Goal: Transaction & Acquisition: Purchase product/service

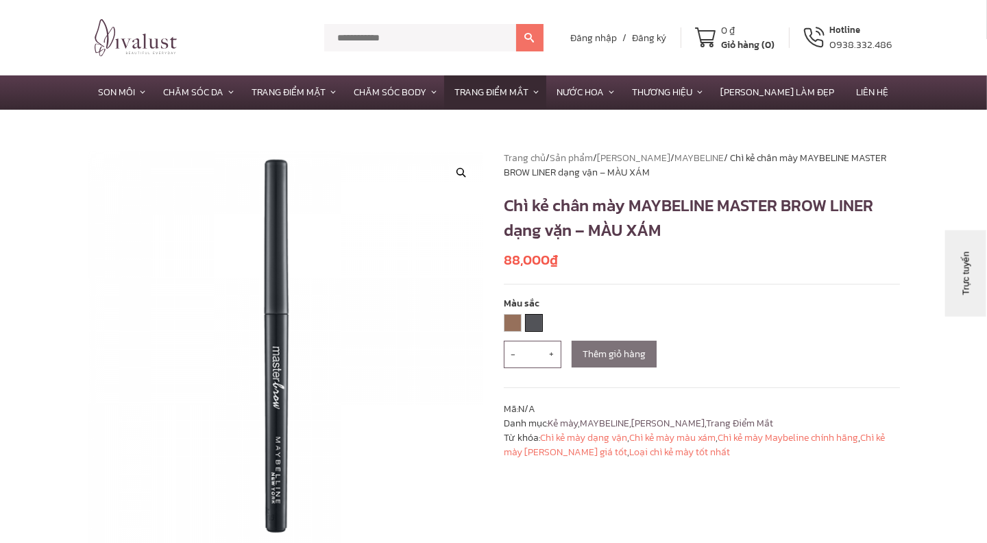
click at [539, 321] on link "Maybeline Master Brow màu Xám - GREY" at bounding box center [533, 322] width 16 height 16
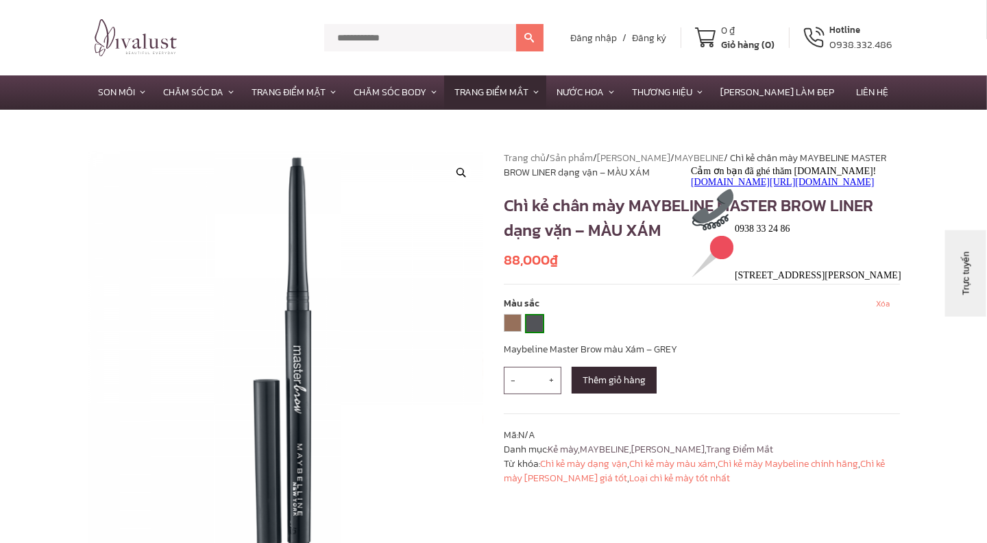
click at [538, 321] on link "Maybeline Master Brow màu Xám - GREY" at bounding box center [534, 323] width 16 height 16
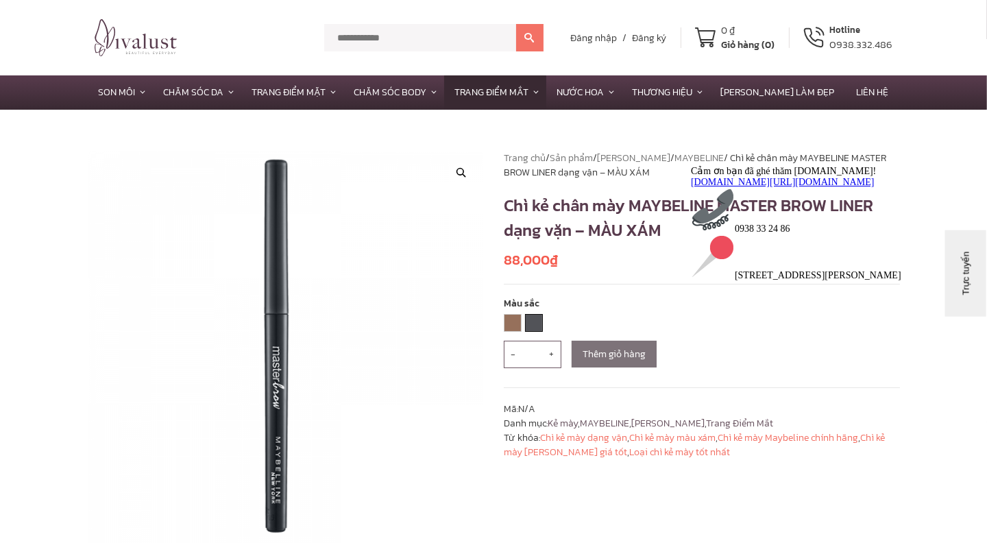
scroll to position [68, 0]
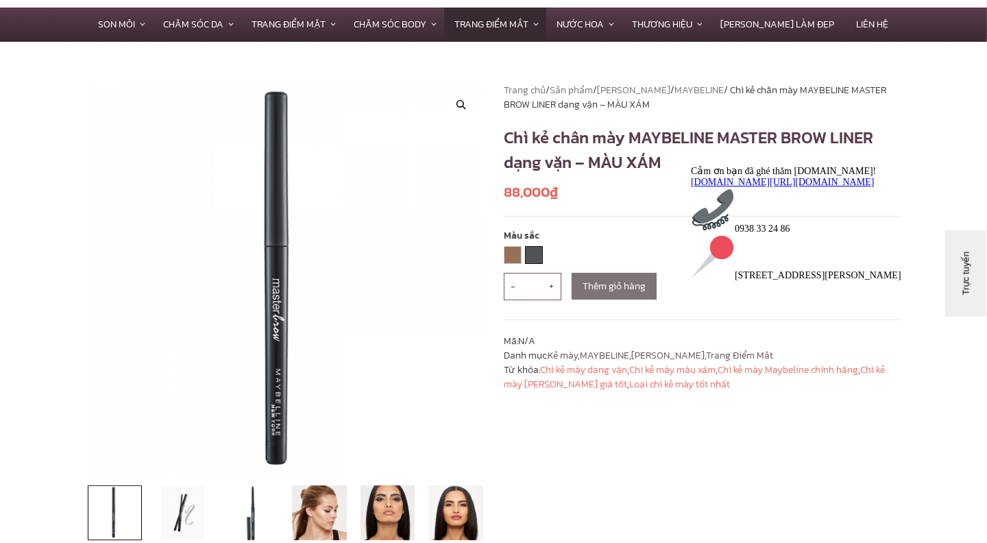
click at [537, 248] on link "Maybeline Master Brow màu Xám - GREY" at bounding box center [533, 255] width 16 height 16
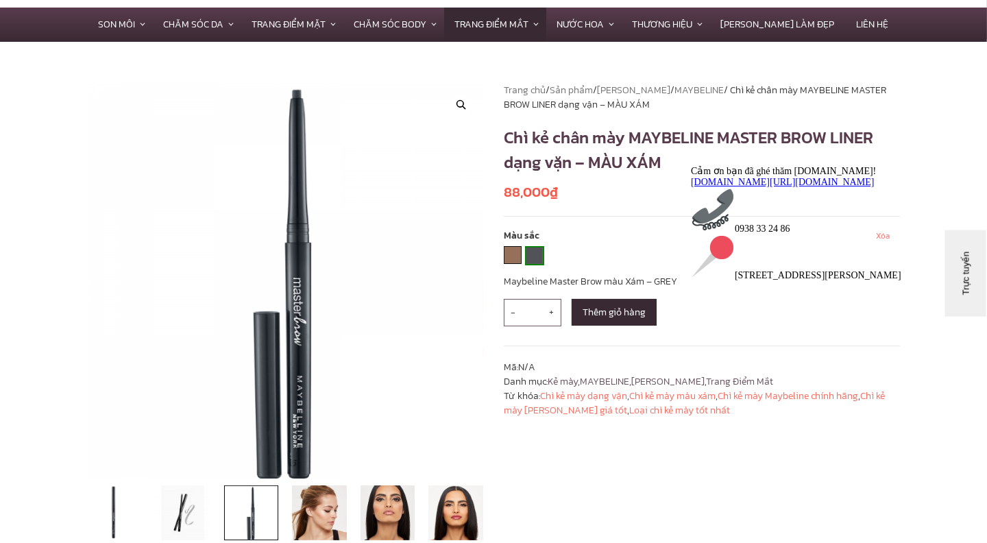
click at [517, 254] on link "Maybeline Master Brow màu Nâu tự nhiên - BROWN" at bounding box center [512, 255] width 16 height 16
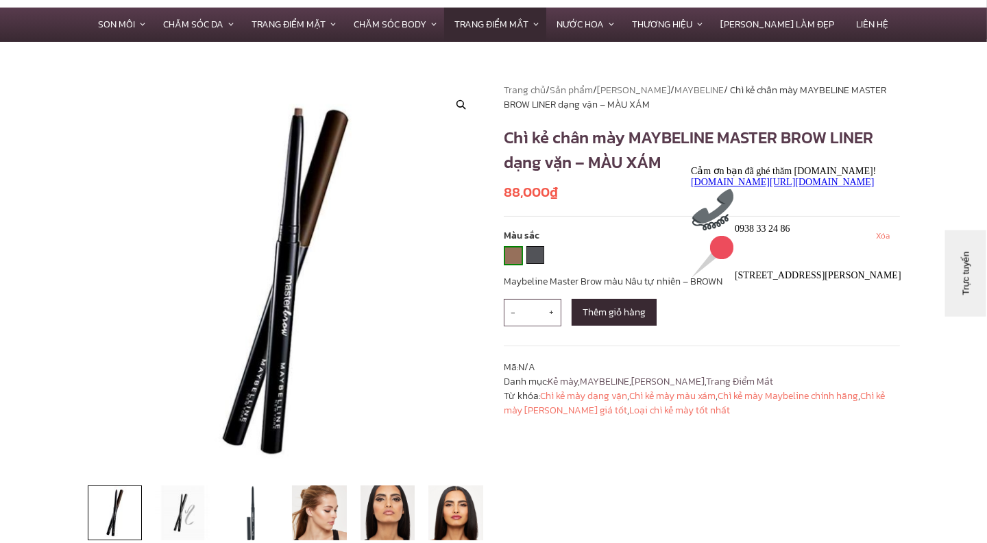
click at [536, 251] on link "Maybeline Master Brow màu Xám - GREY" at bounding box center [535, 255] width 16 height 16
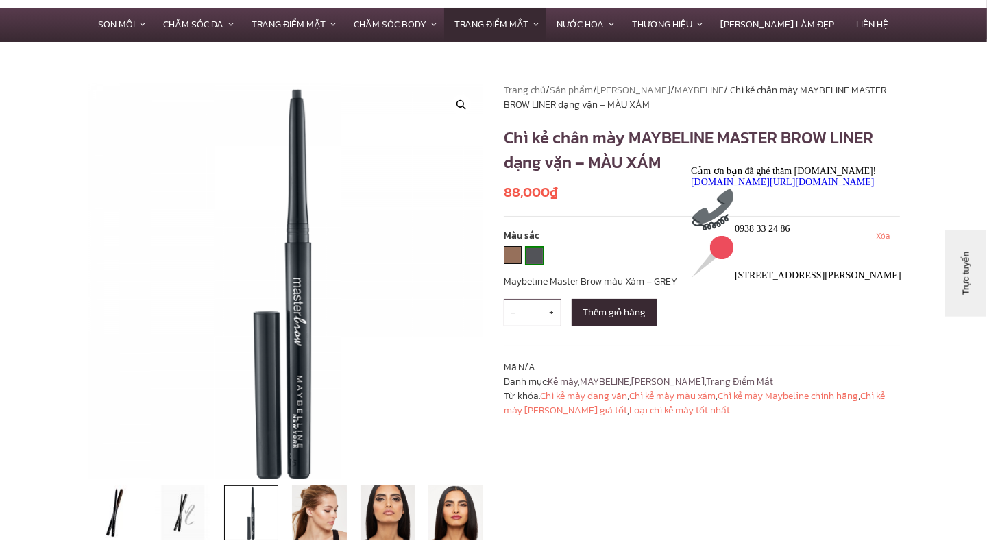
click at [518, 256] on link "Maybeline Master Brow màu Nâu tự nhiên - BROWN" at bounding box center [512, 255] width 16 height 16
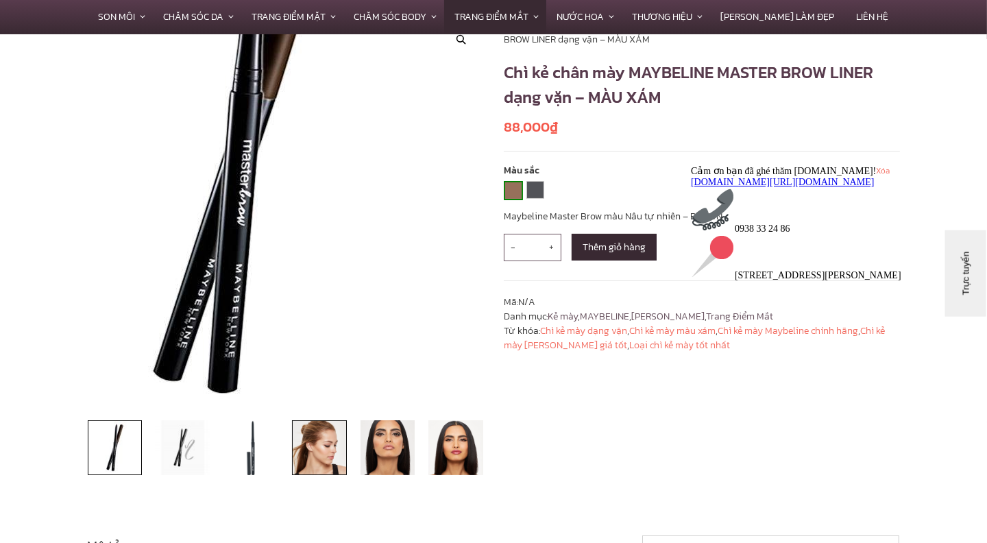
scroll to position [206, 0]
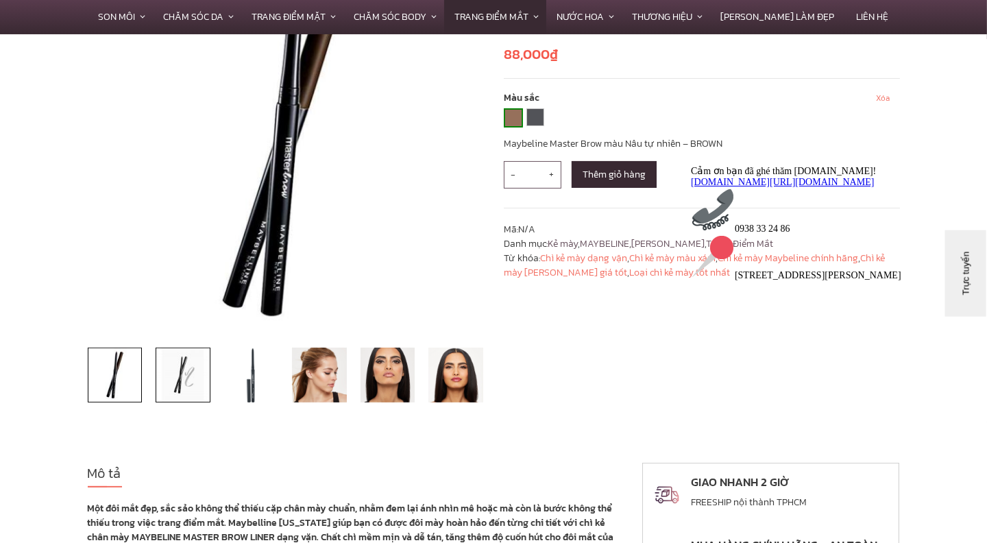
click at [182, 378] on img at bounding box center [183, 374] width 55 height 55
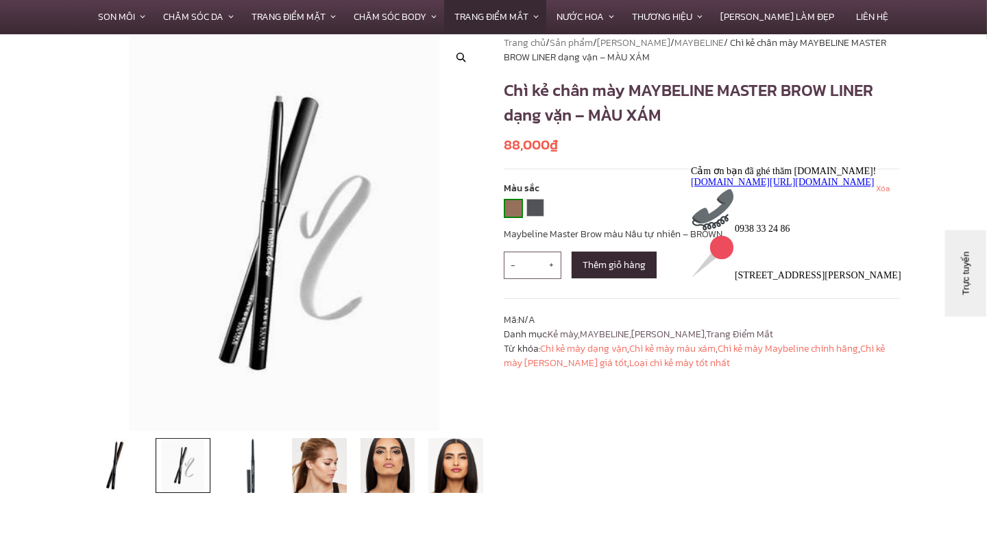
scroll to position [136, 0]
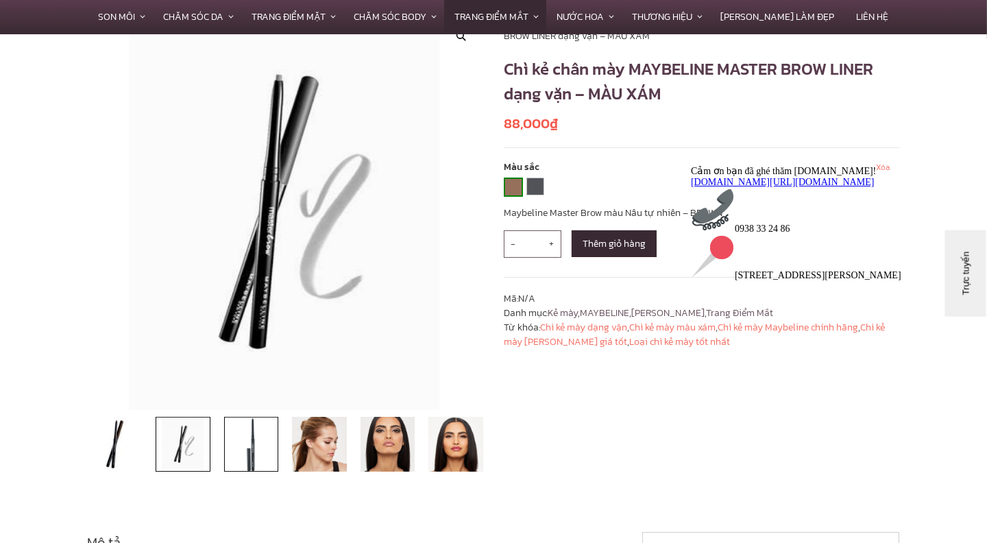
click at [238, 437] on img at bounding box center [251, 444] width 55 height 55
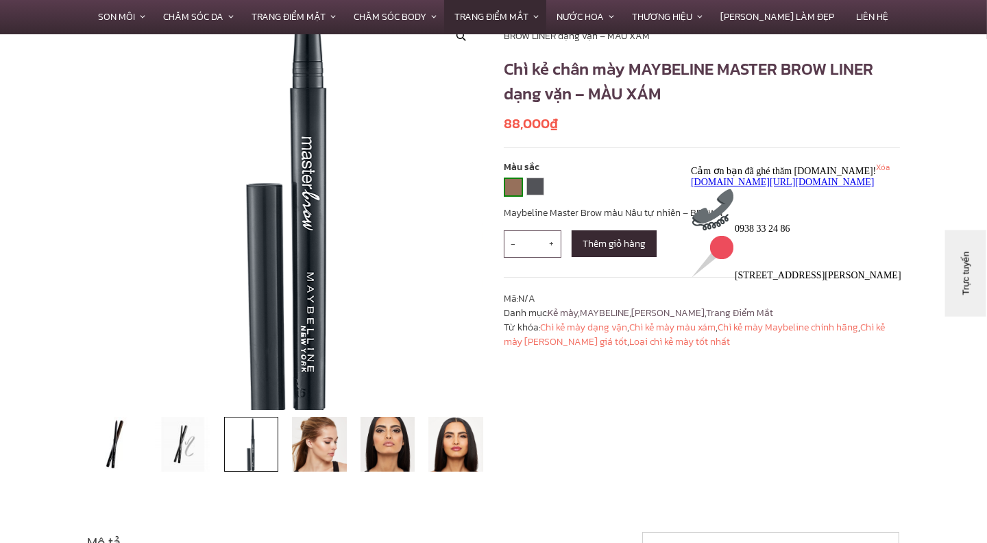
scroll to position [68, 0]
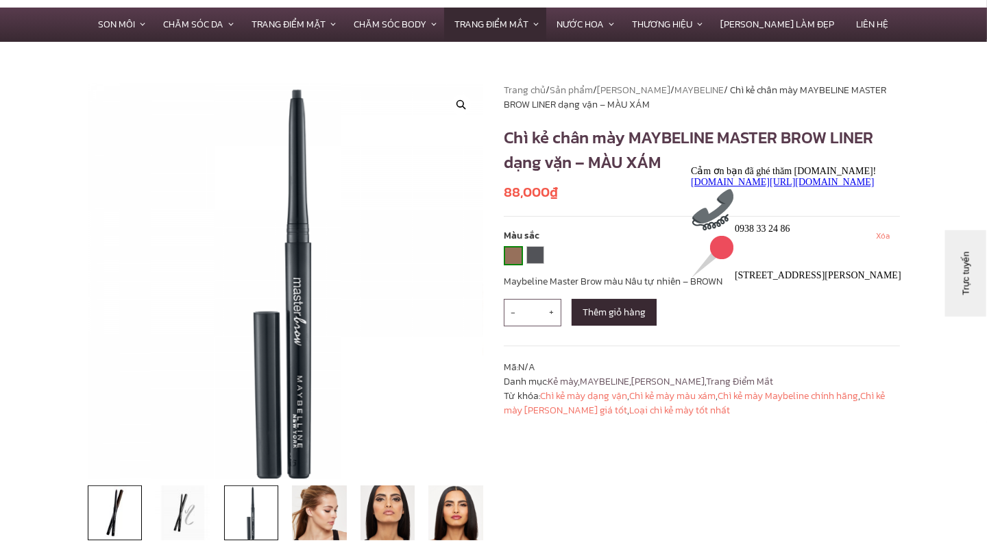
click at [110, 519] on img at bounding box center [115, 512] width 55 height 55
